Goal: Check status: Check status

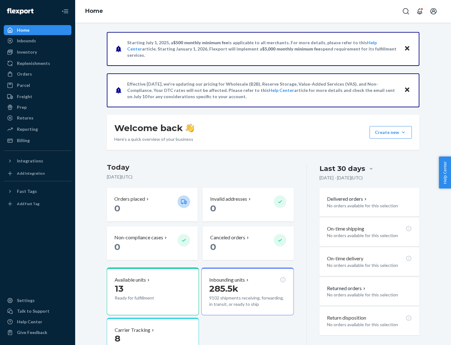
click at [404, 132] on button "Create new Create new inbound Create new order Create new product" at bounding box center [391, 132] width 42 height 13
click at [26, 41] on div "Inbounds" at bounding box center [26, 41] width 19 height 6
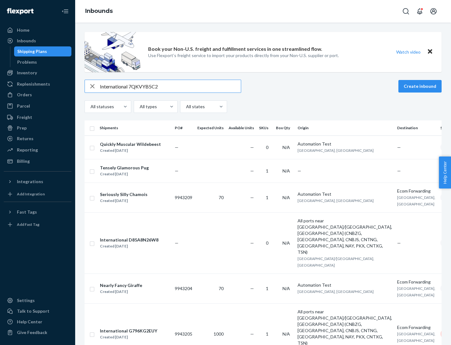
type input "International 7QKVYB5C29"
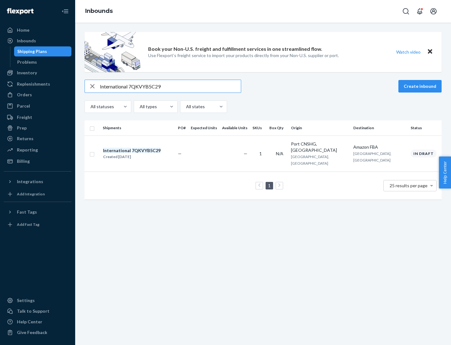
click at [143, 154] on div "Created [DATE]" at bounding box center [132, 157] width 58 height 6
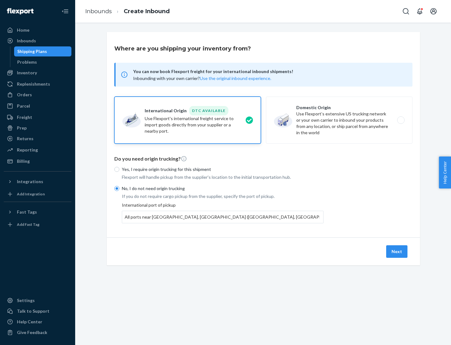
click at [398, 251] on button "Next" at bounding box center [397, 251] width 21 height 13
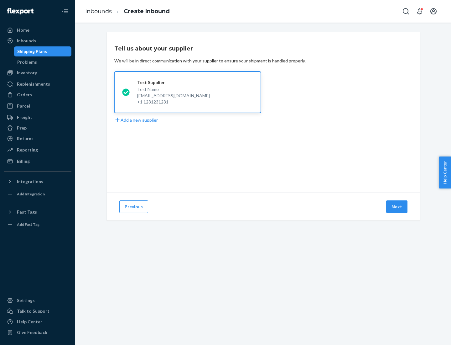
click at [398, 207] on button "Next" at bounding box center [397, 206] width 21 height 13
